Goal: Task Accomplishment & Management: Use online tool/utility

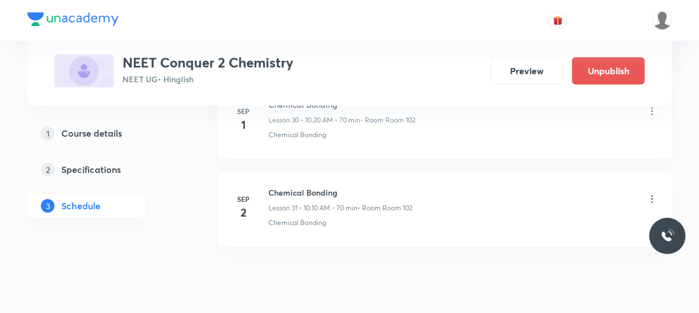
scroll to position [3317, 0]
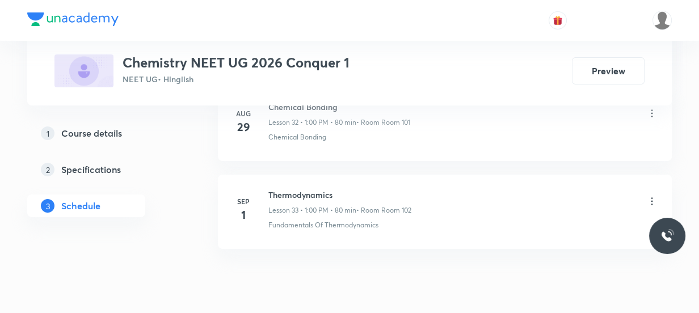
scroll to position [3492, 0]
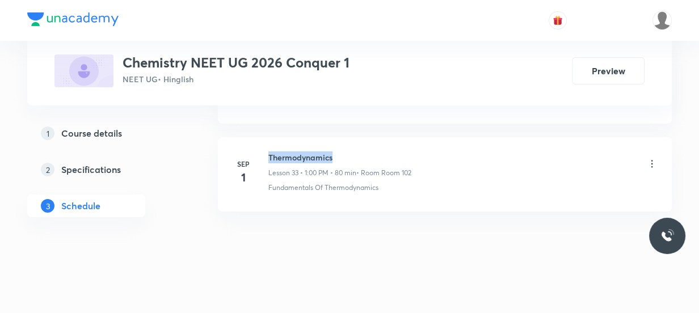
drag, startPoint x: 340, startPoint y: 154, endPoint x: 268, endPoint y: 150, distance: 72.7
click at [268, 151] on h6 "Thermodynamics" at bounding box center [339, 157] width 143 height 12
copy h6 "Thermodynamics"
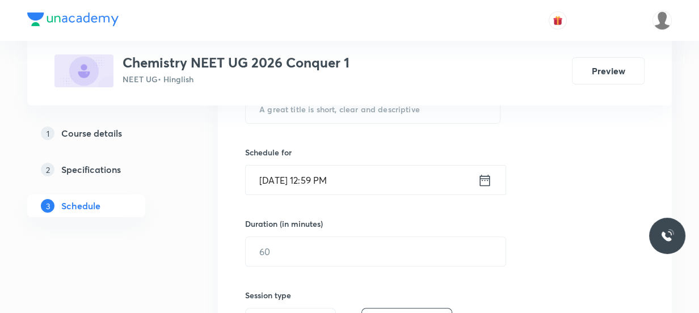
scroll to position [247, 0]
click at [329, 120] on input "text" at bounding box center [373, 108] width 254 height 29
paste input "Thermodynamics"
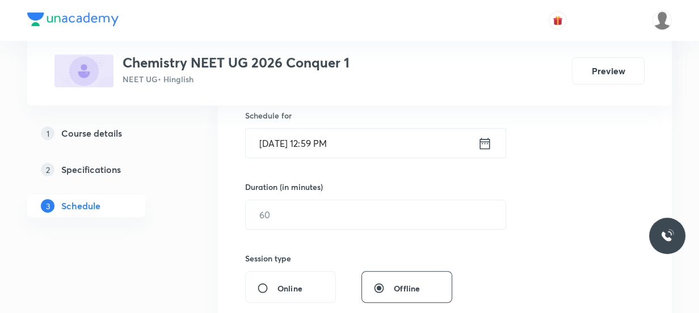
scroll to position [299, 0]
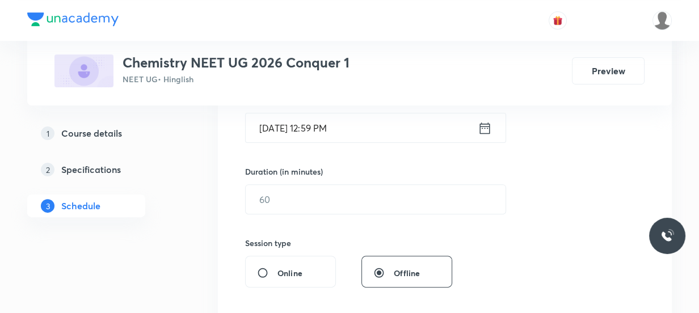
type input "Thermodynamics"
click at [486, 126] on icon at bounding box center [485, 128] width 14 height 16
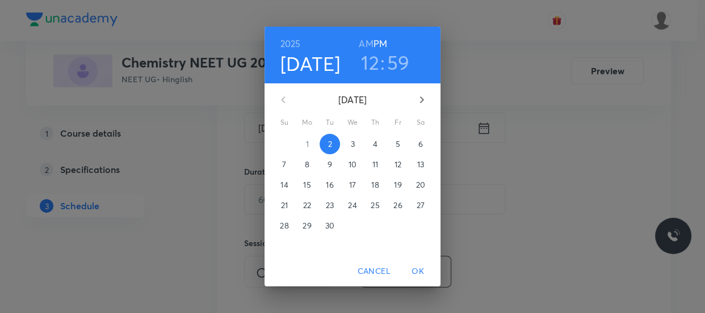
click at [397, 62] on h3 "59" at bounding box center [398, 62] width 23 height 24
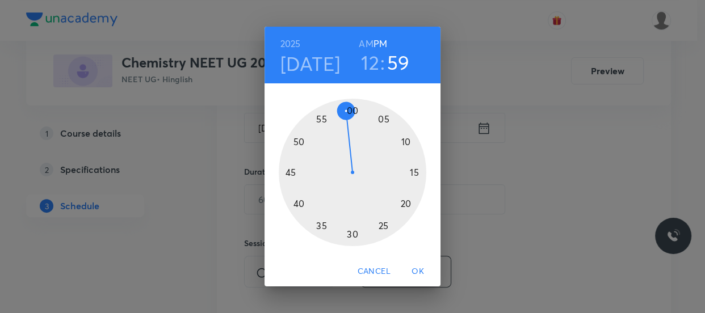
click at [364, 60] on h3 "12" at bounding box center [370, 62] width 18 height 24
click at [383, 117] on div at bounding box center [352, 172] width 147 height 147
click at [352, 111] on div at bounding box center [352, 172] width 147 height 147
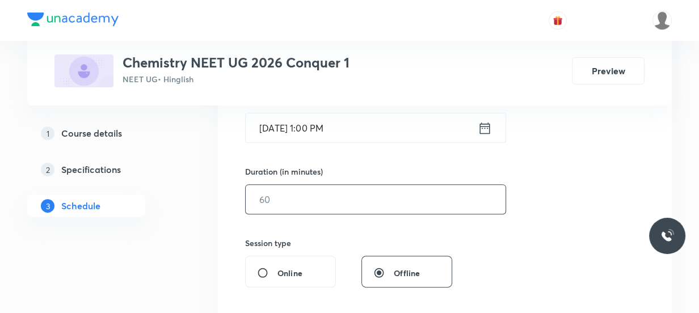
click at [278, 204] on input "text" at bounding box center [376, 199] width 260 height 29
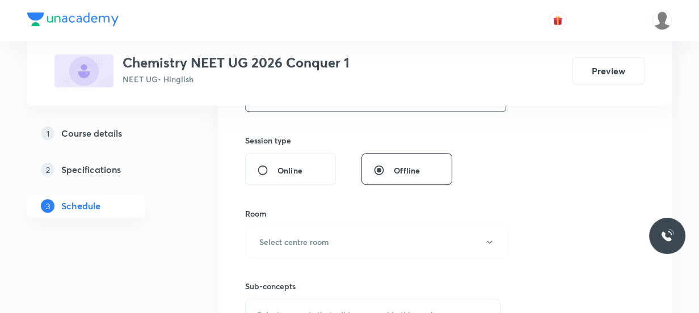
scroll to position [402, 0]
type input "80"
click at [293, 230] on button "Select centre room" at bounding box center [376, 241] width 263 height 31
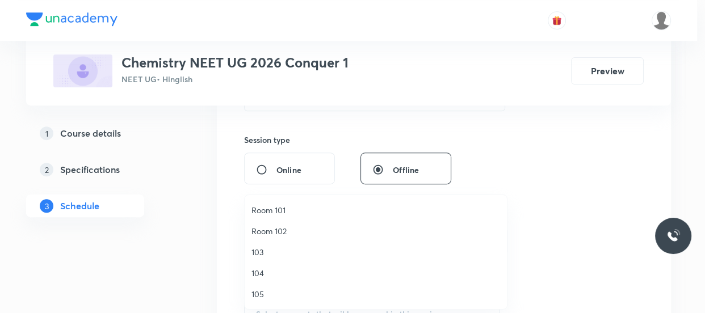
click at [278, 227] on span "Room 102" at bounding box center [375, 231] width 248 height 12
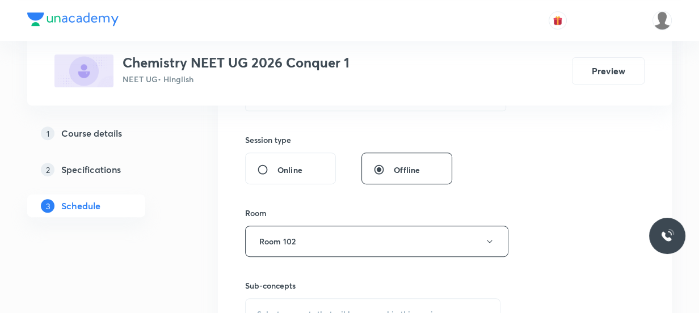
scroll to position [505, 0]
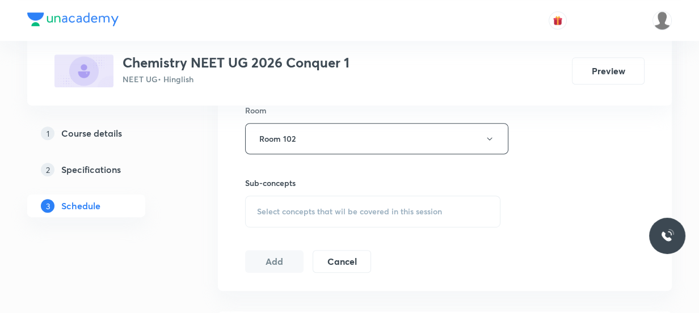
click at [270, 210] on span "Select concepts that wil be covered in this session" at bounding box center [349, 211] width 185 height 9
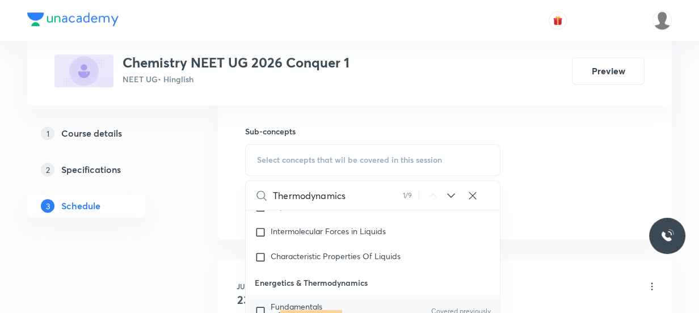
scroll to position [2731, 0]
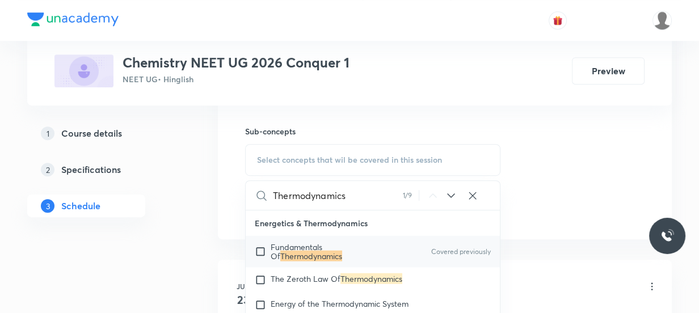
type input "Thermodynamics"
click at [312, 251] on span "Fundamentals Of" at bounding box center [297, 252] width 52 height 20
checkbox input "true"
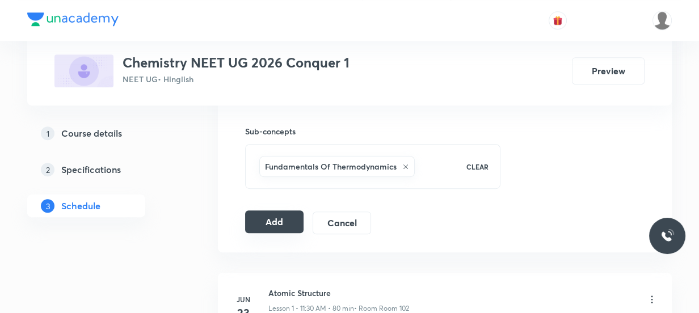
click at [285, 223] on button "Add" at bounding box center [274, 221] width 58 height 23
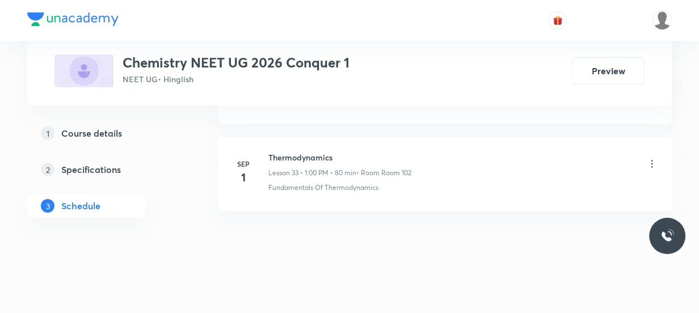
scroll to position [2972, 0]
